Goal: Information Seeking & Learning: Learn about a topic

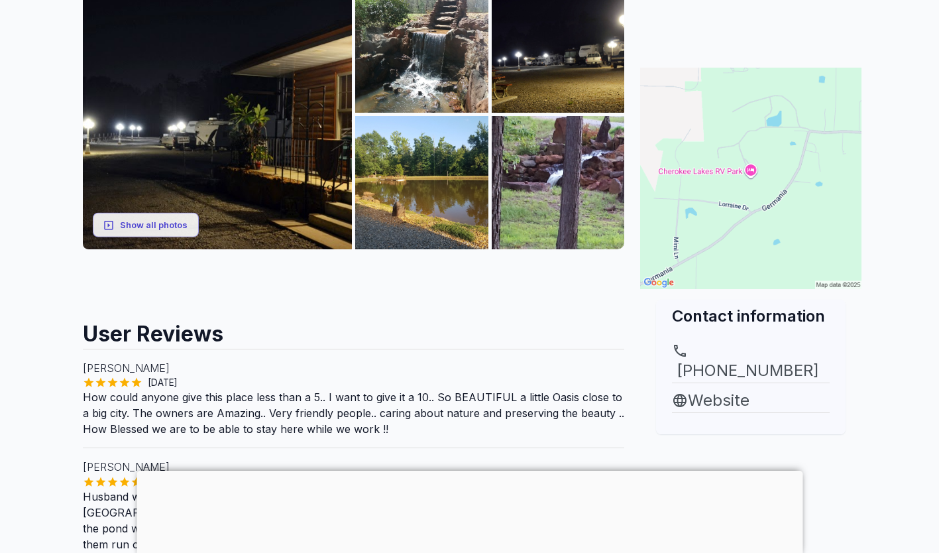
scroll to position [227, 0]
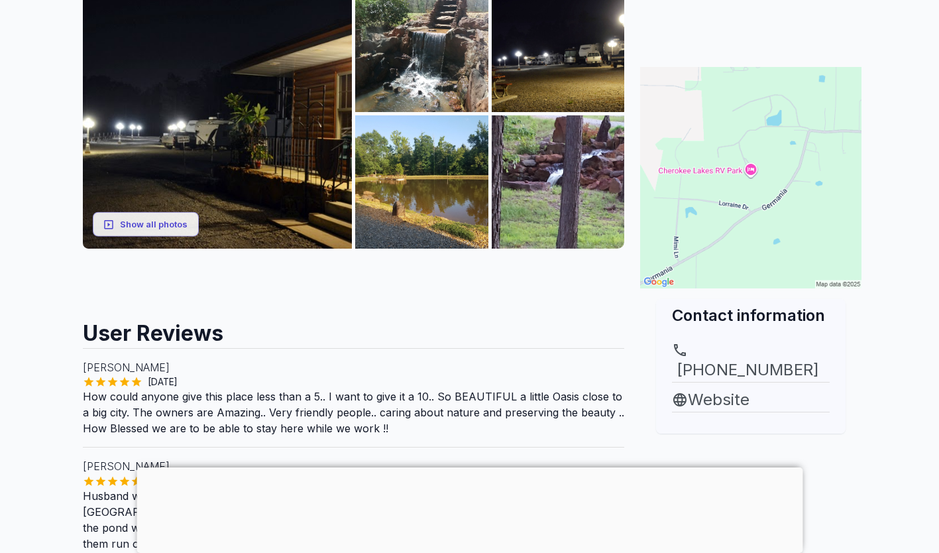
click at [36, 474] on main "Are you the owner for this park? Make it a featured listing and be seen in the …" at bounding box center [469, 537] width 939 height 1418
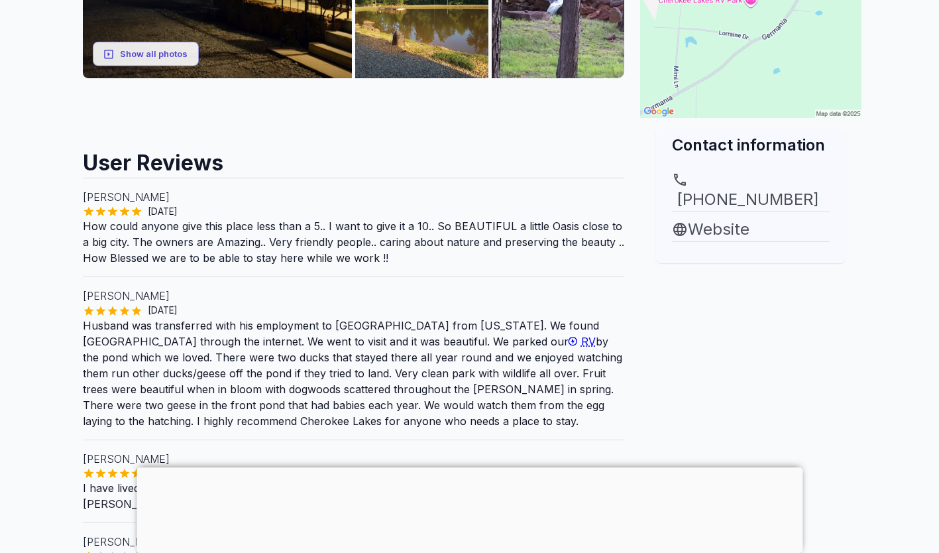
scroll to position [398, 0]
click at [471, 467] on div at bounding box center [470, 467] width 666 height 0
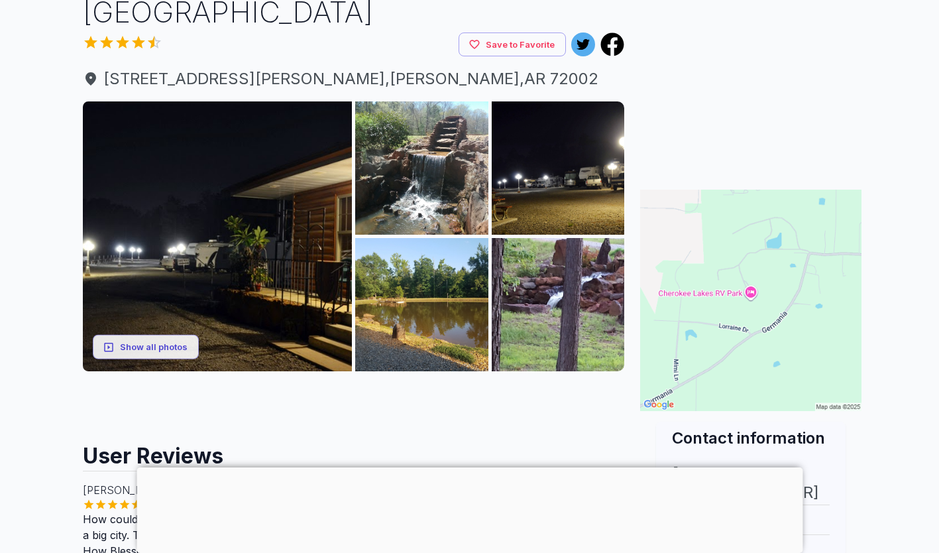
scroll to position [105, 0]
click at [139, 346] on button "Show all photos" at bounding box center [146, 346] width 106 height 25
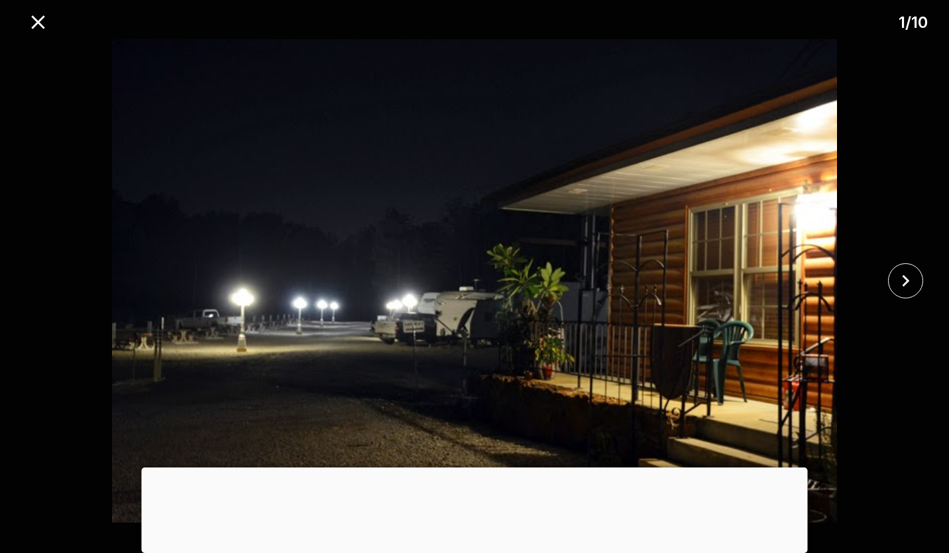
click at [895, 274] on icon "close" at bounding box center [905, 280] width 23 height 23
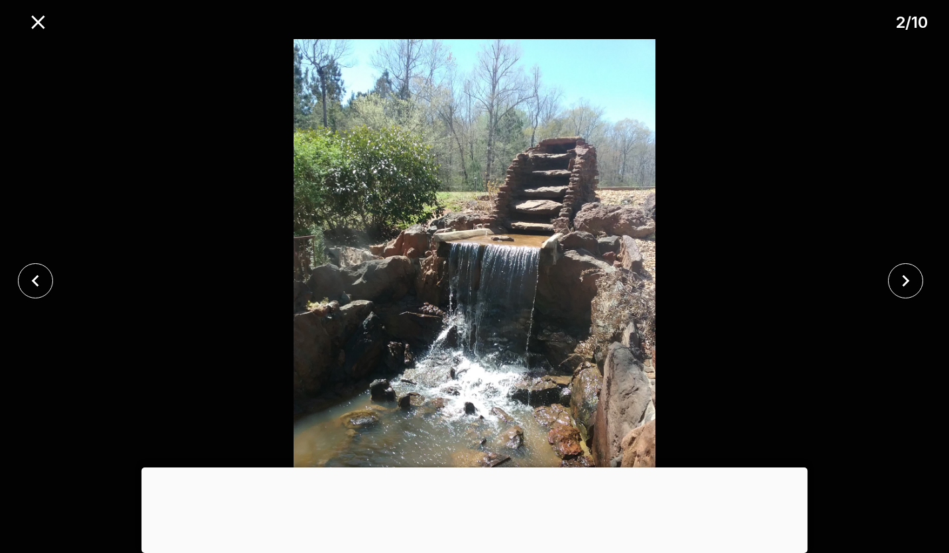
click at [858, 448] on img at bounding box center [474, 280] width 791 height 483
click at [480, 467] on div at bounding box center [475, 467] width 666 height 0
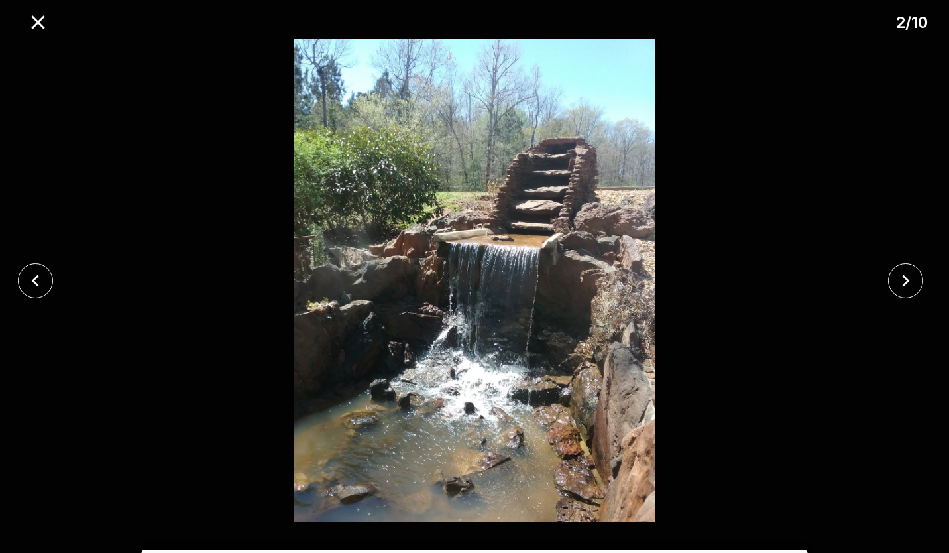
click at [904, 284] on icon "close" at bounding box center [905, 281] width 7 height 12
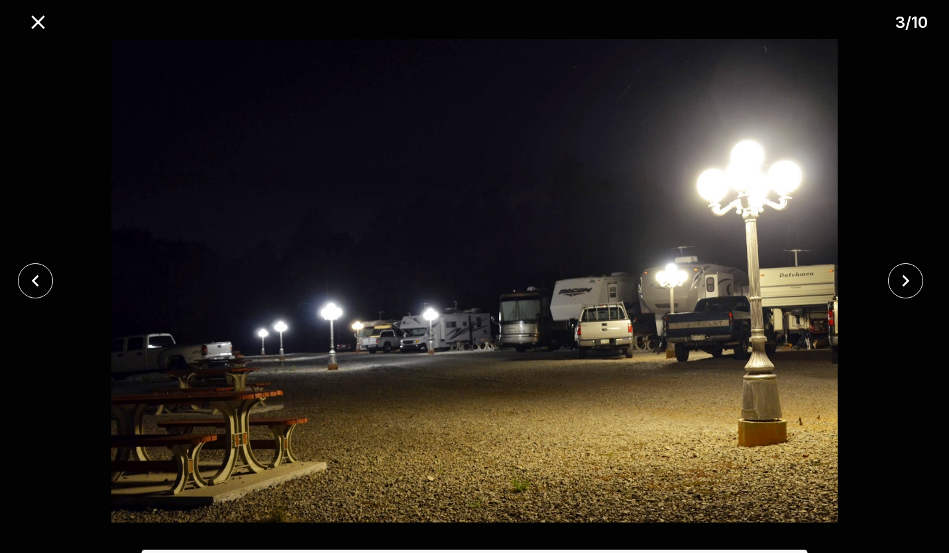
click at [893, 282] on button "close" at bounding box center [905, 280] width 35 height 35
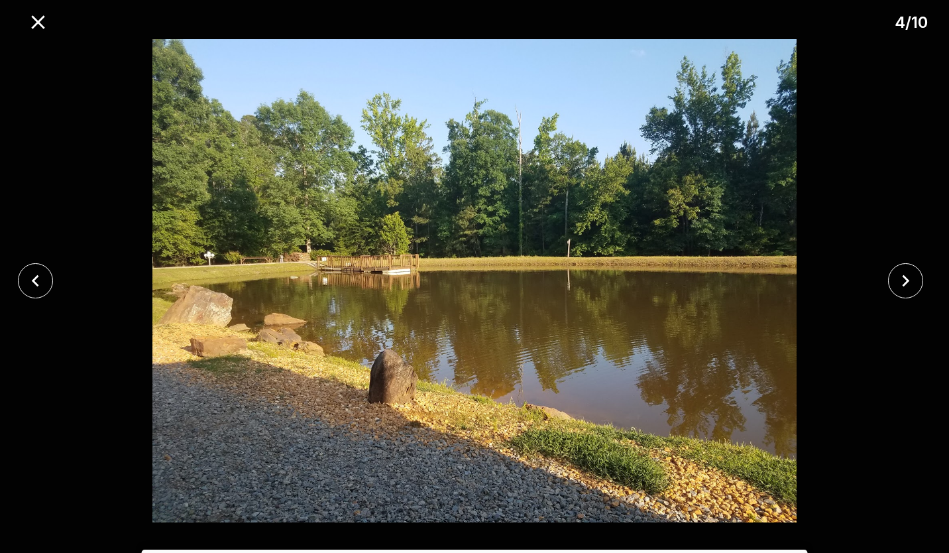
click at [906, 280] on icon "close" at bounding box center [905, 280] width 23 height 23
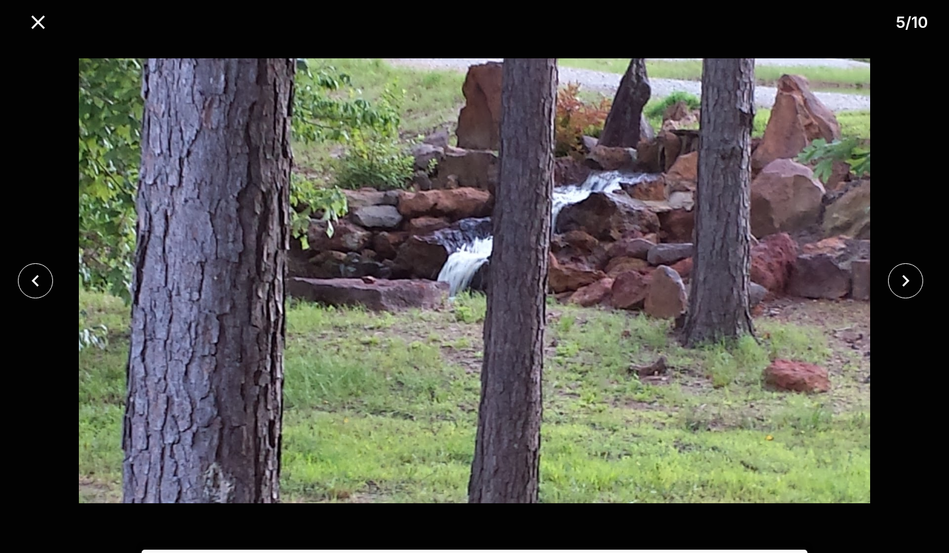
click at [905, 280] on icon "close" at bounding box center [905, 280] width 23 height 23
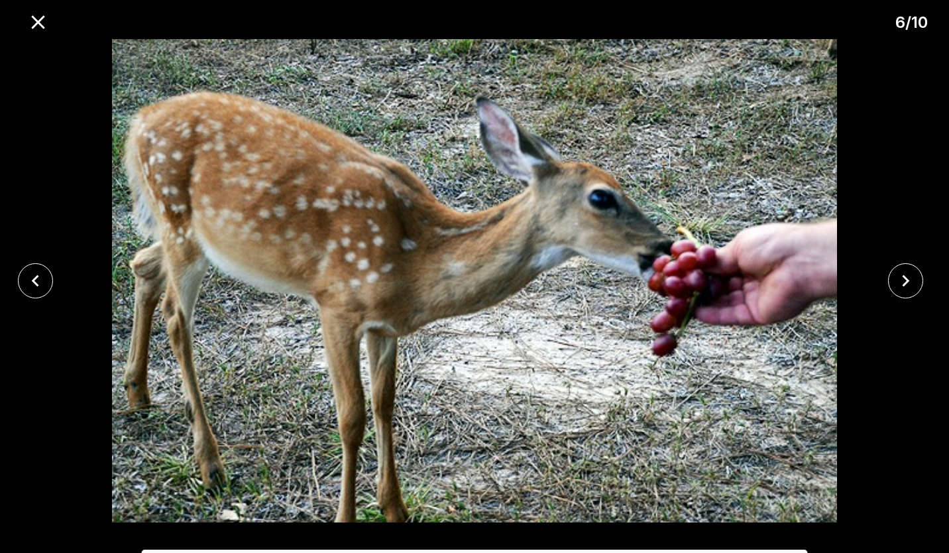
click at [905, 287] on icon "close" at bounding box center [905, 280] width 23 height 23
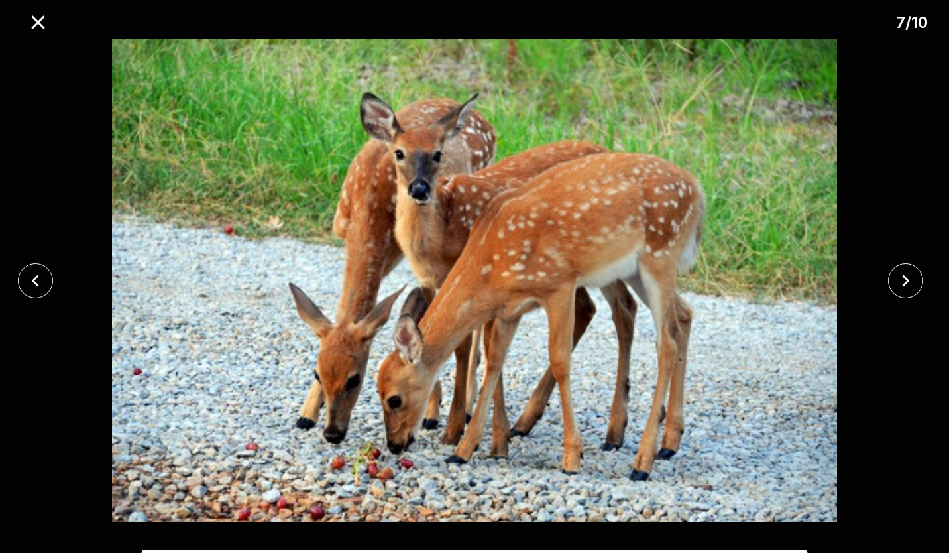
click at [901, 280] on icon "close" at bounding box center [905, 280] width 23 height 23
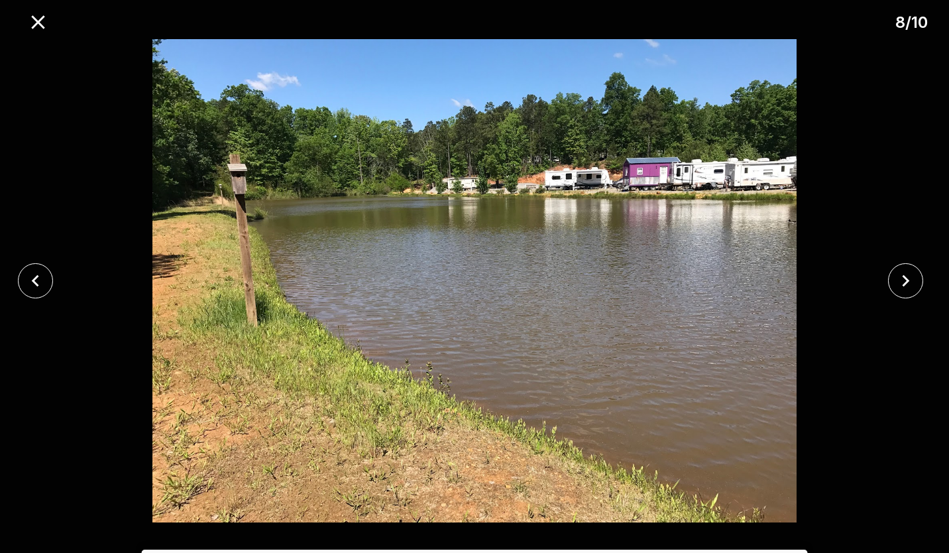
click at [909, 278] on icon "close" at bounding box center [905, 280] width 23 height 23
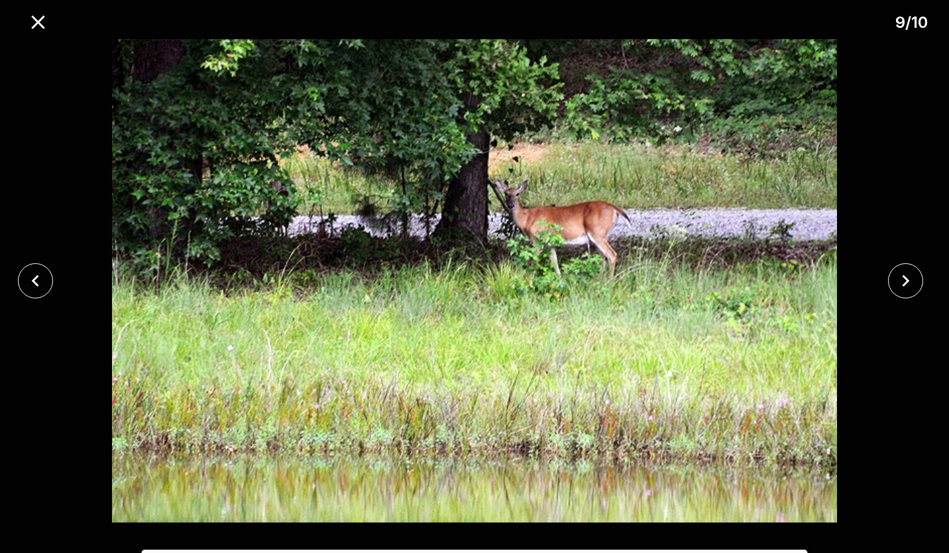
click at [912, 282] on icon "close" at bounding box center [905, 280] width 23 height 23
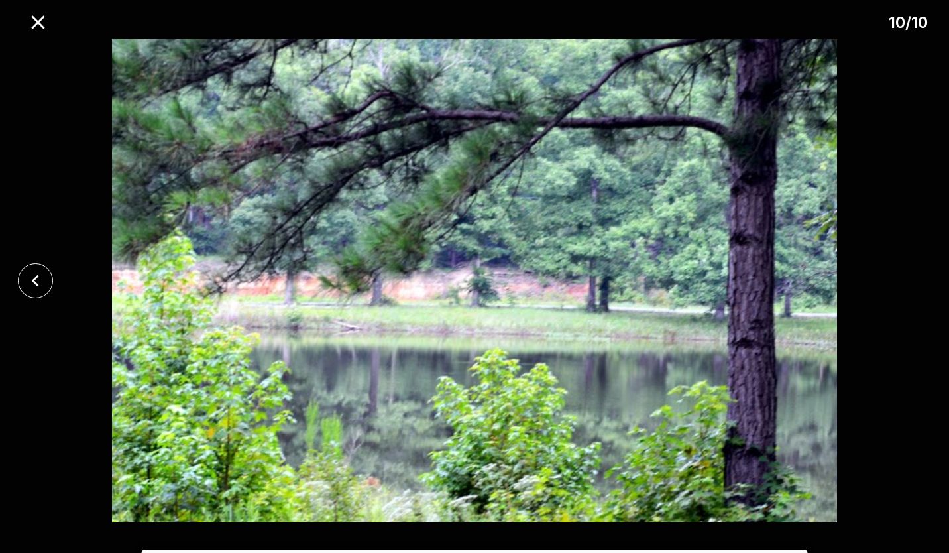
click at [912, 284] on div at bounding box center [474, 280] width 949 height 483
click at [36, 27] on icon "close" at bounding box center [38, 22] width 23 height 23
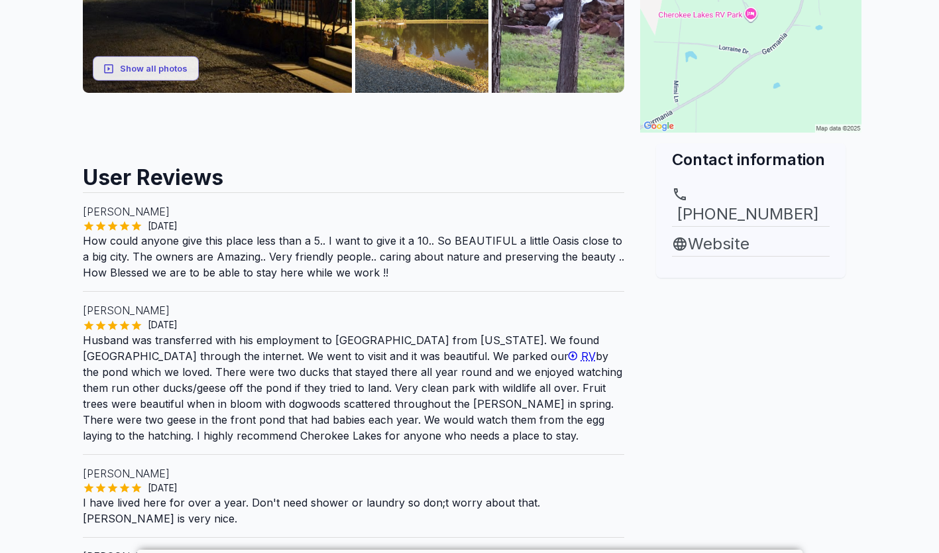
scroll to position [383, 0]
click at [719, 231] on link "Website" at bounding box center [751, 243] width 158 height 24
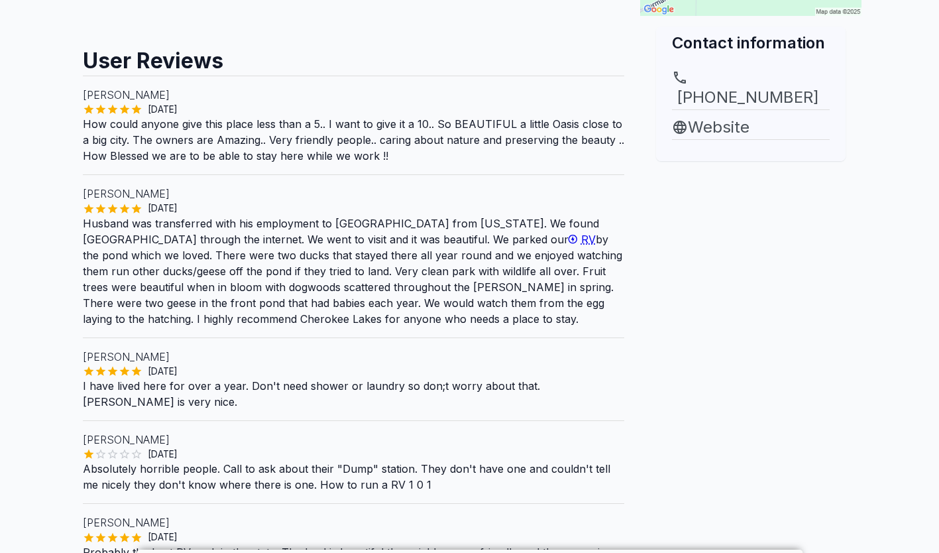
scroll to position [500, 0]
click at [7, 378] on main "Are you the owner for this park? Make it a featured listing and be seen in the …" at bounding box center [469, 264] width 939 height 1418
click at [882, 407] on main "Are you the owner for this park? Make it a featured listing and be seen in the …" at bounding box center [469, 264] width 939 height 1418
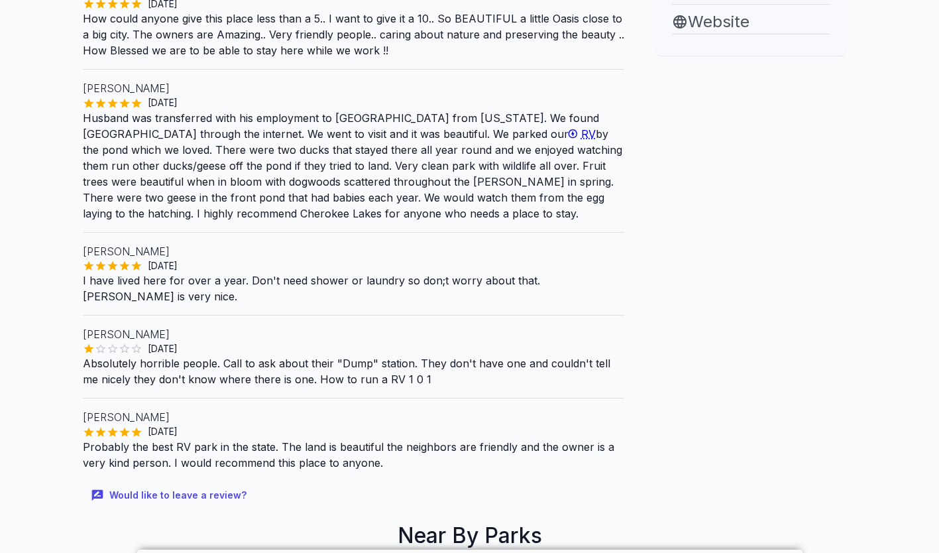
scroll to position [605, 0]
click at [42, 437] on main "Are you the owner for this park? Make it a featured listing and be seen in the …" at bounding box center [469, 159] width 939 height 1418
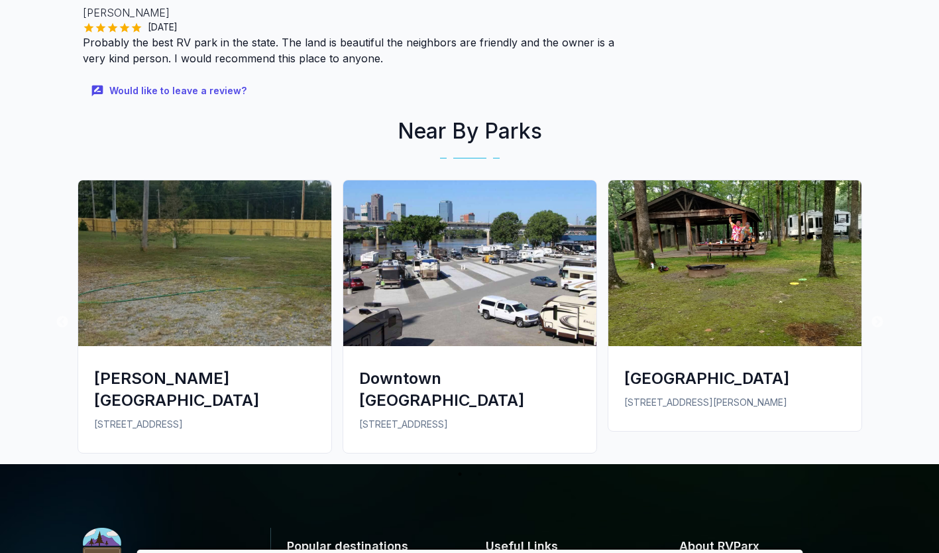
scroll to position [1009, 0]
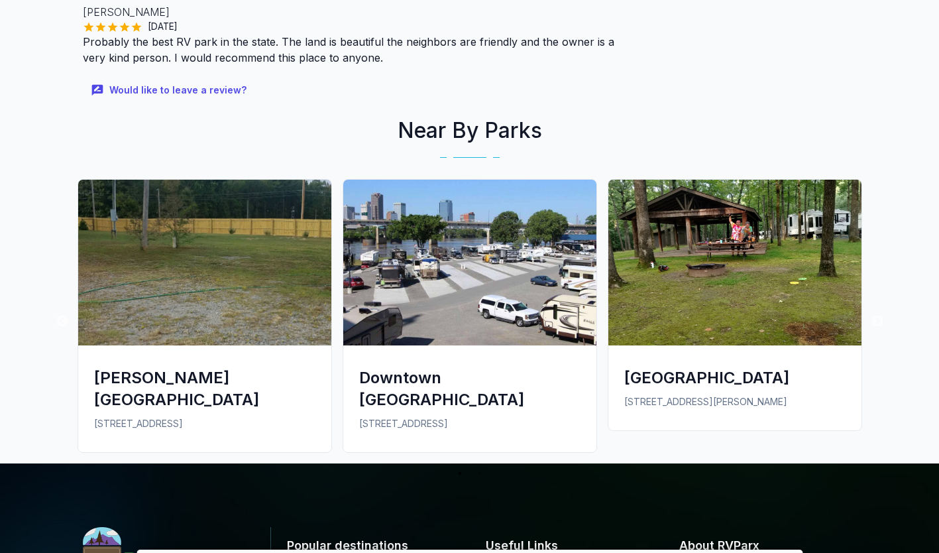
click at [790, 366] on div "[GEOGRAPHIC_DATA]" at bounding box center [734, 377] width 221 height 22
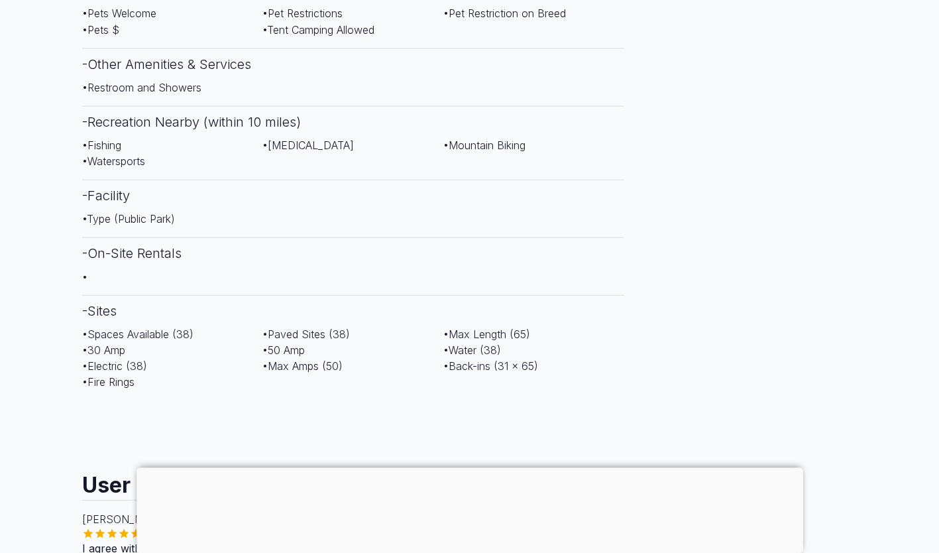
scroll to position [667, 0]
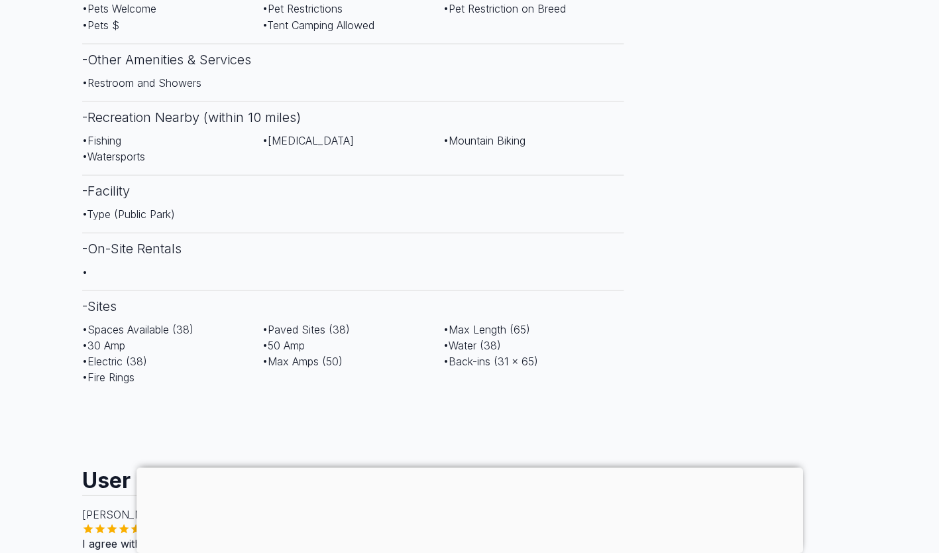
click at [464, 467] on div at bounding box center [470, 467] width 666 height 0
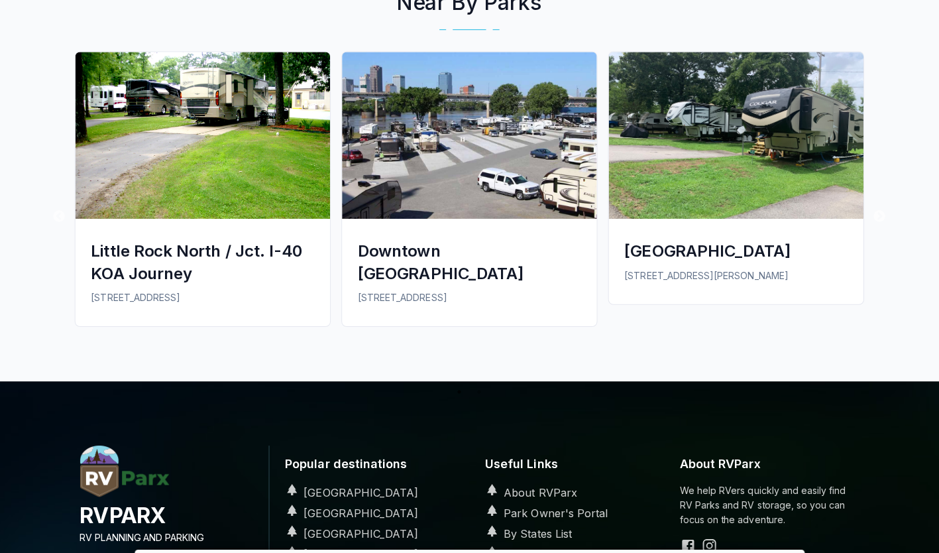
scroll to position [1923, 0]
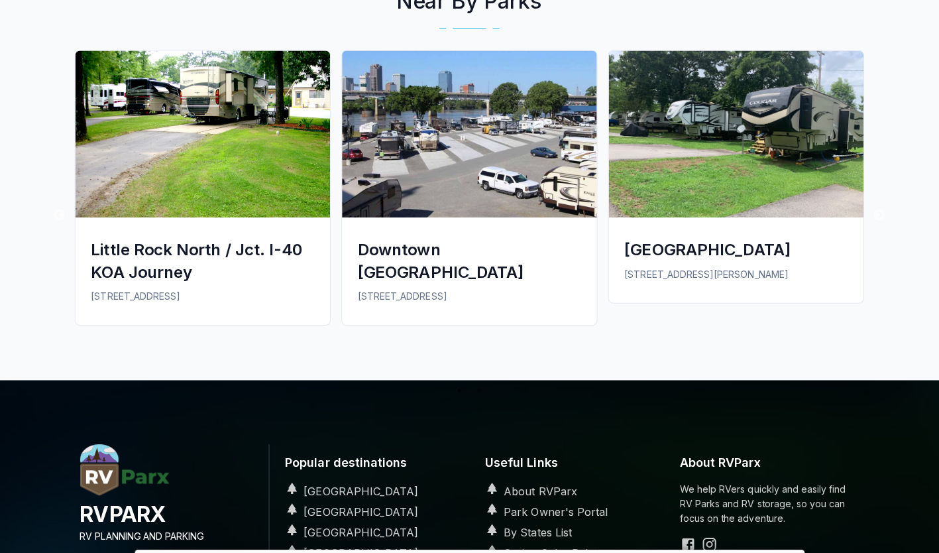
click at [137, 258] on div "Little Rock North / Jct. I-40 KOA Journey" at bounding box center [204, 263] width 221 height 44
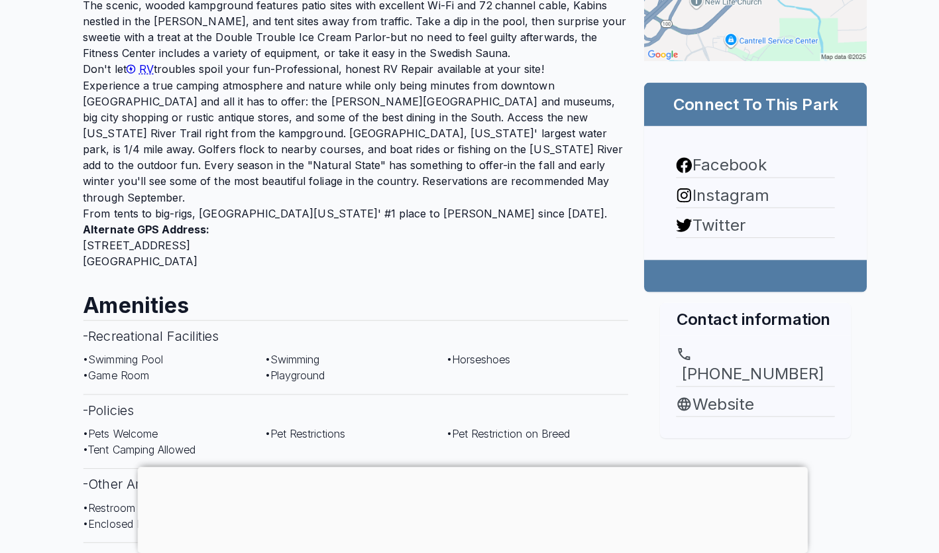
scroll to position [510, 0]
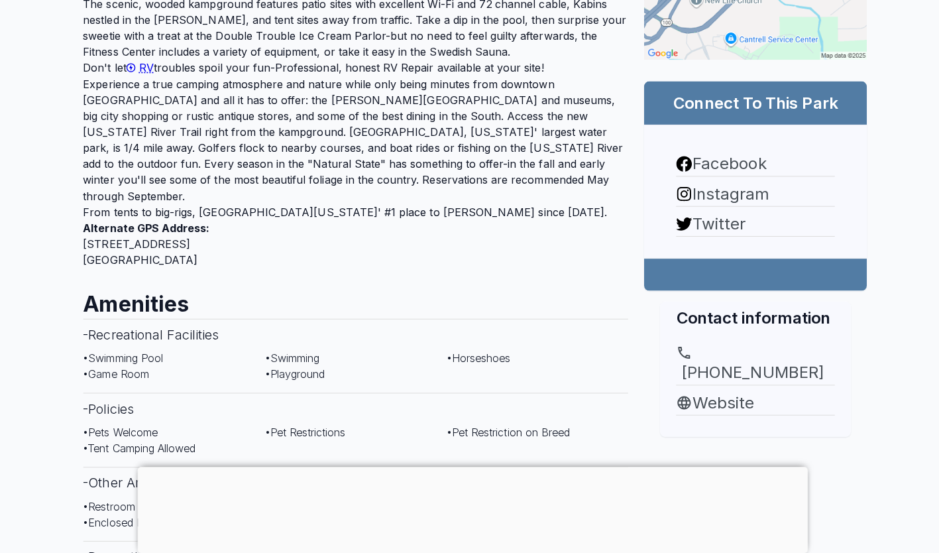
click at [467, 467] on div at bounding box center [470, 467] width 666 height 0
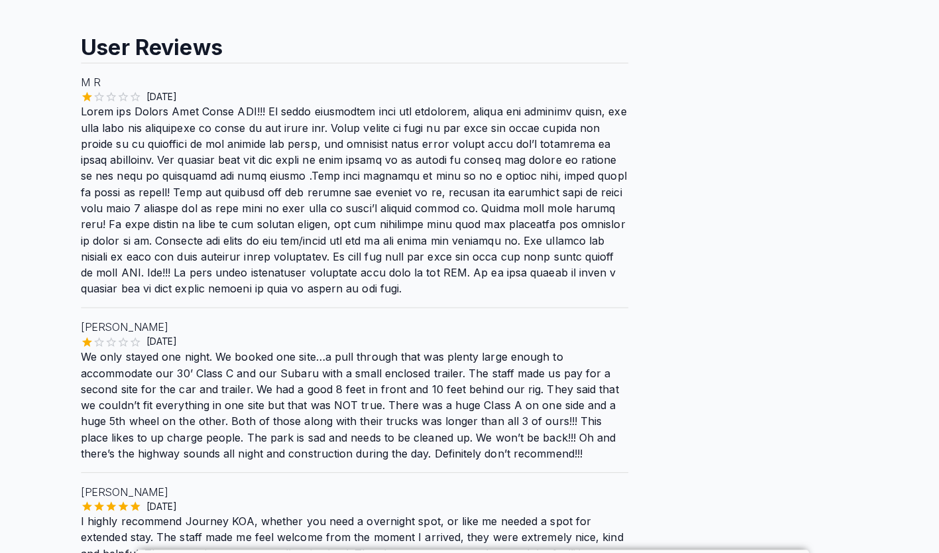
scroll to position [1559, 0]
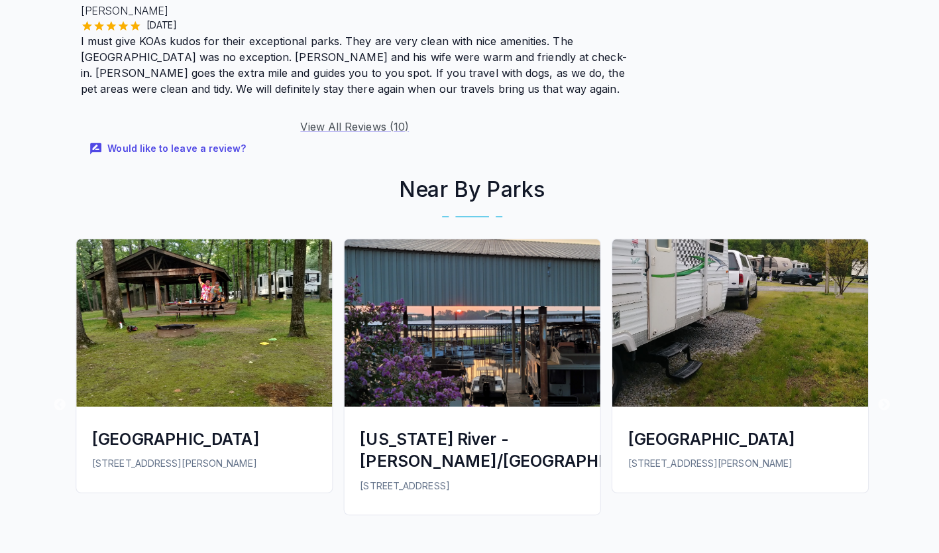
scroll to position [2309, 0]
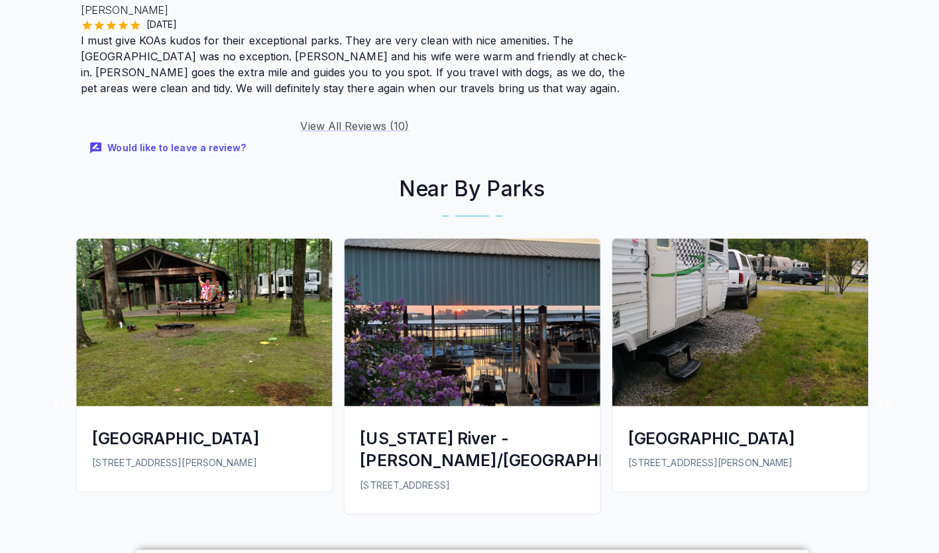
click at [424, 429] on div "[US_STATE] River - [PERSON_NAME]/[GEOGRAPHIC_DATA]" at bounding box center [469, 451] width 221 height 44
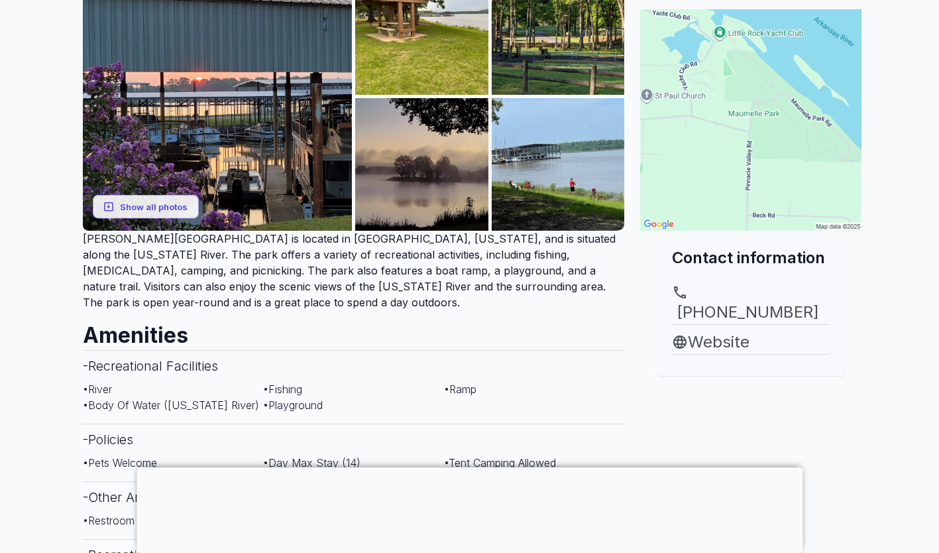
scroll to position [286, 0]
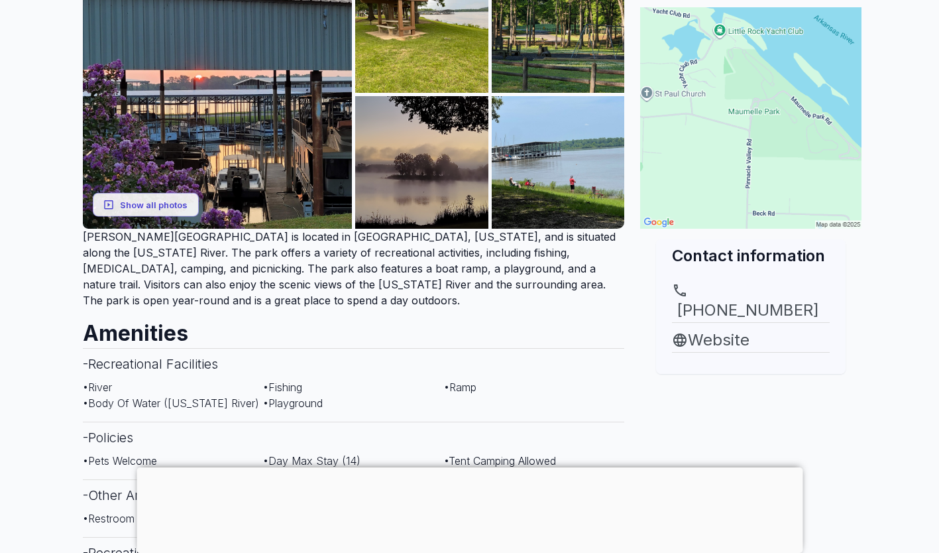
click at [472, 467] on div at bounding box center [470, 467] width 666 height 0
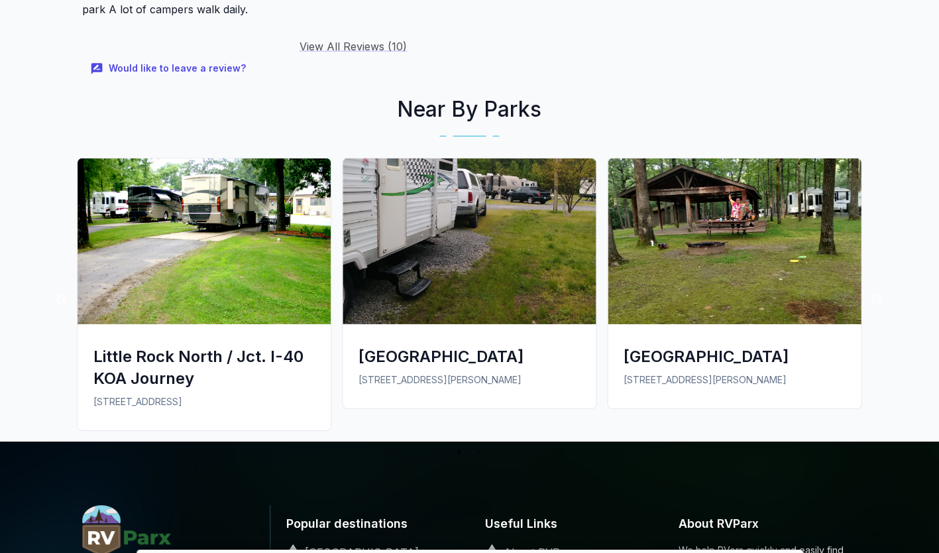
scroll to position [1647, 0]
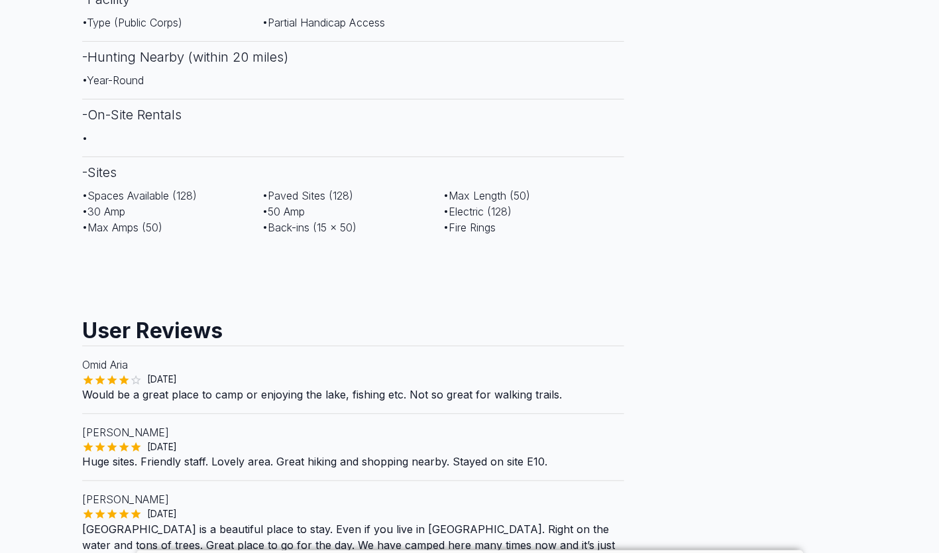
click at [842, 475] on div "Contact information [PHONE_NUMBER] Website" at bounding box center [751, 15] width 232 height 1633
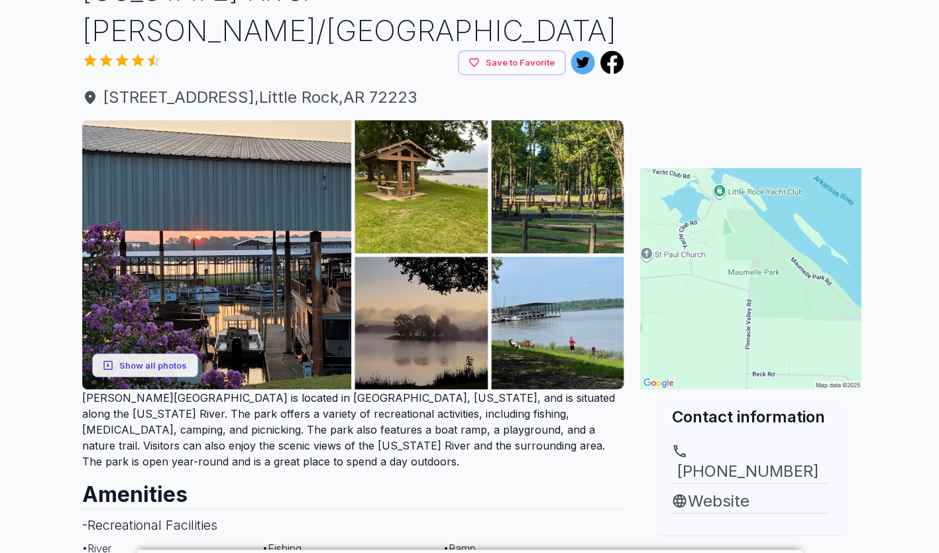
scroll to position [135, 0]
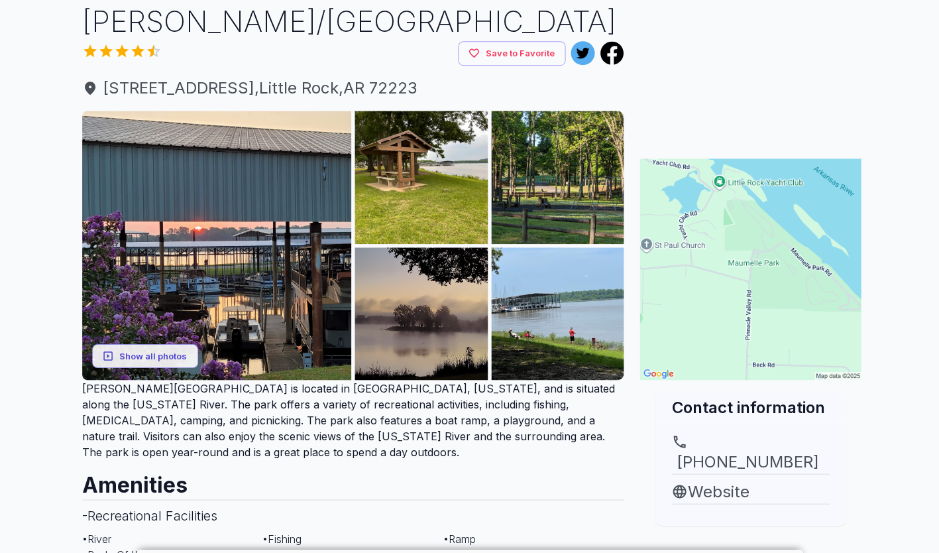
click at [761, 480] on link "Website" at bounding box center [751, 492] width 158 height 24
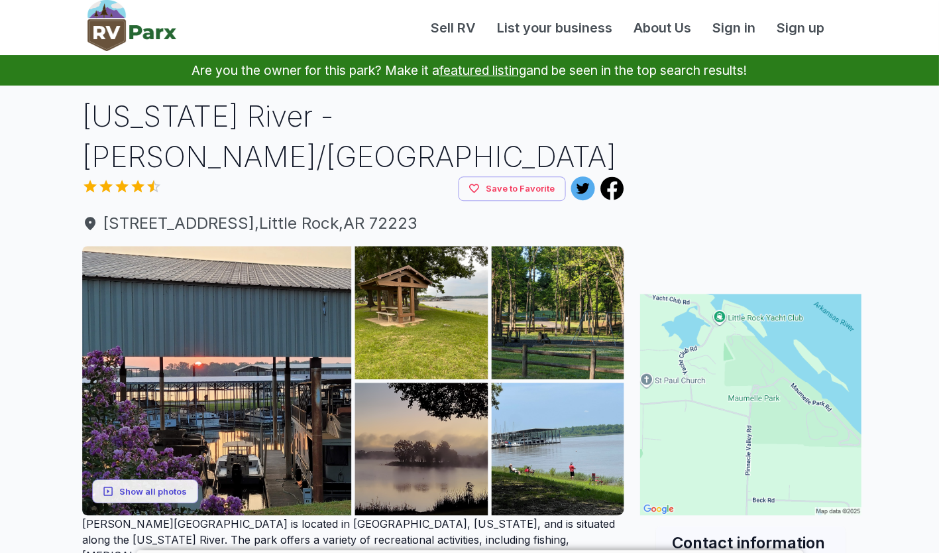
scroll to position [135, 0]
